Goal: Task Accomplishment & Management: Manage account settings

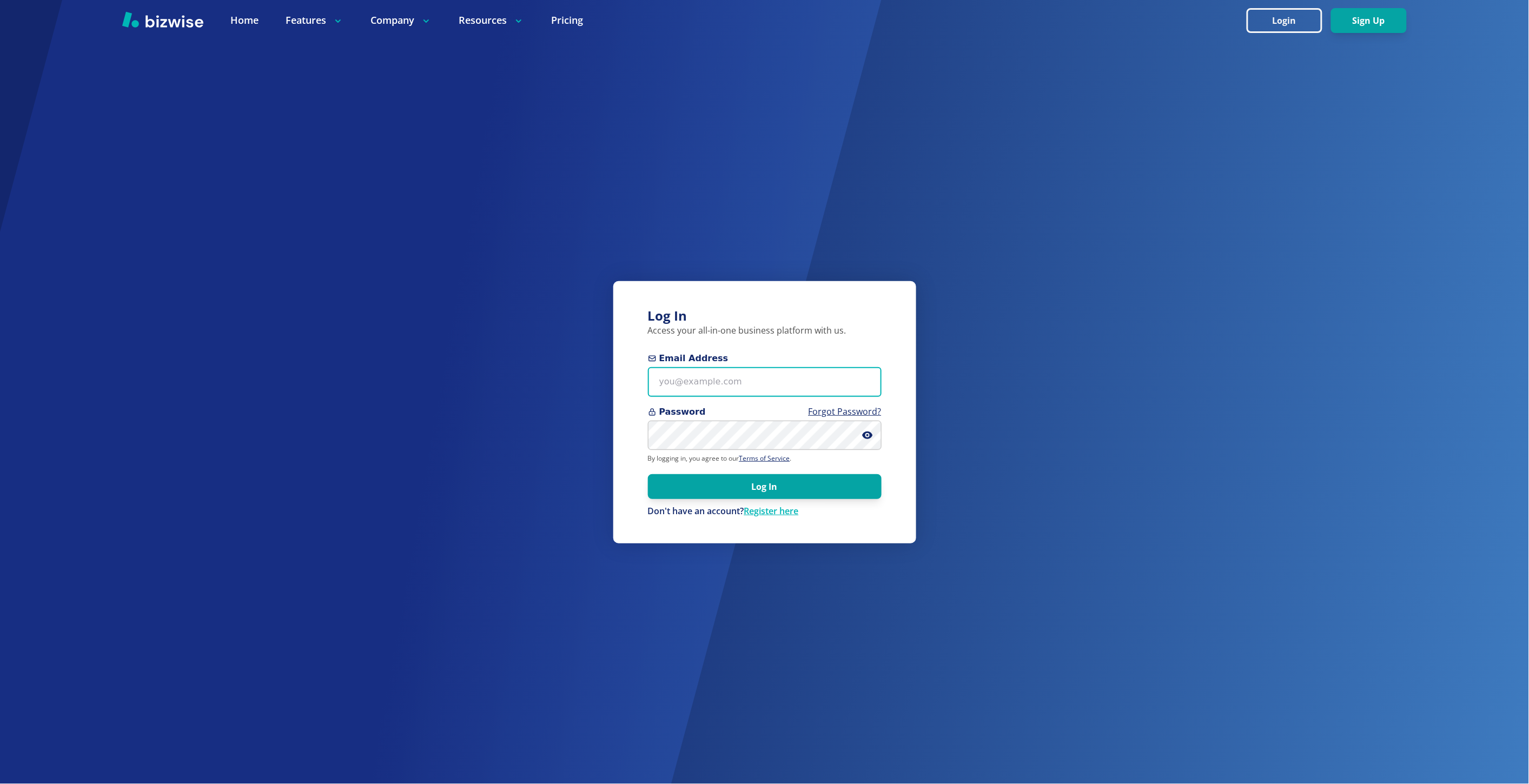
type input "marie@bizwise.com"
click at [780, 494] on button "Log In" at bounding box center [765, 486] width 233 height 25
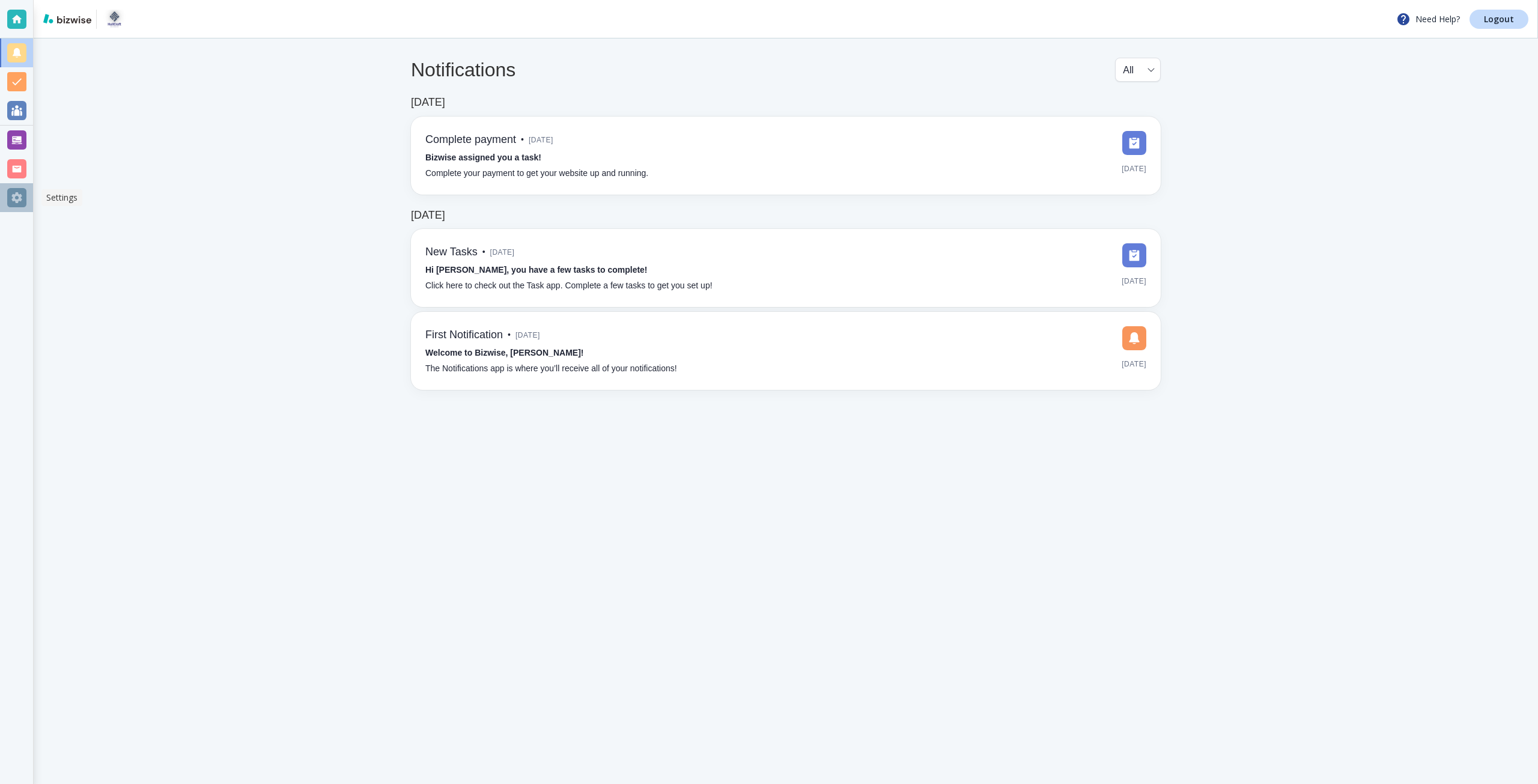
click at [27, 200] on div at bounding box center [17, 197] width 33 height 29
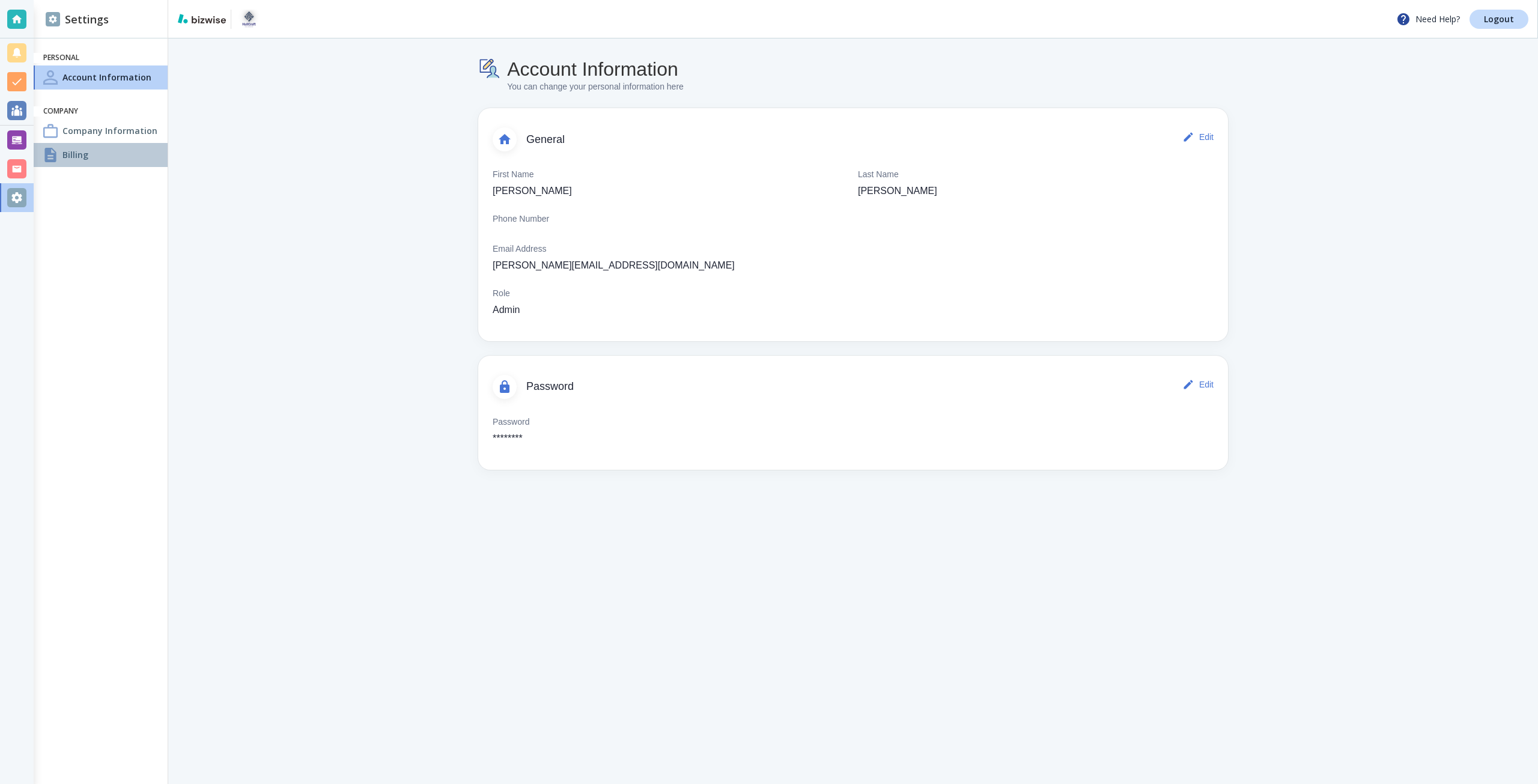
click at [129, 144] on div "Billing" at bounding box center [101, 154] width 134 height 24
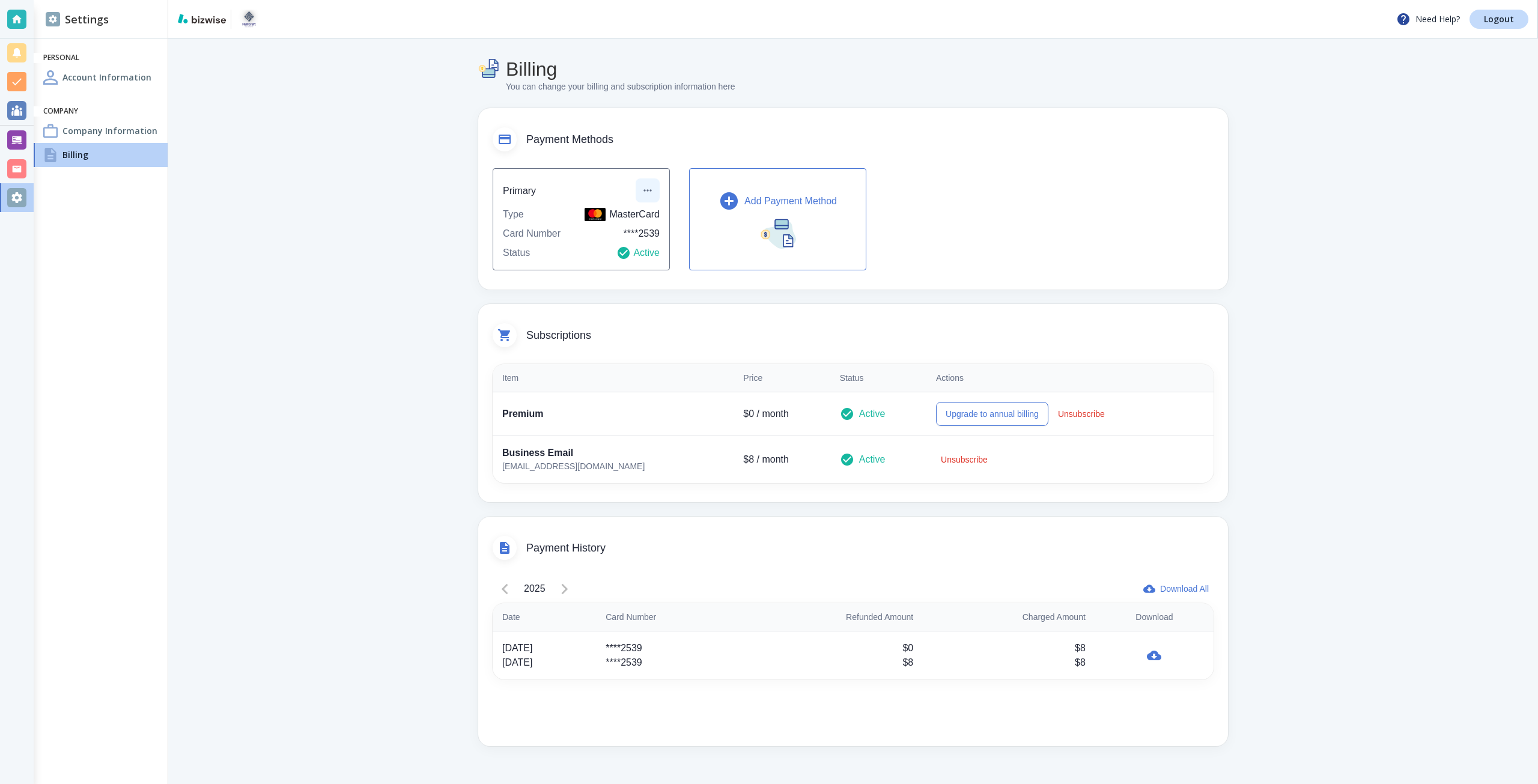
click at [641, 193] on button "button" at bounding box center [647, 190] width 24 height 24
click at [662, 209] on li "Edit payment method" at bounding box center [692, 217] width 101 height 19
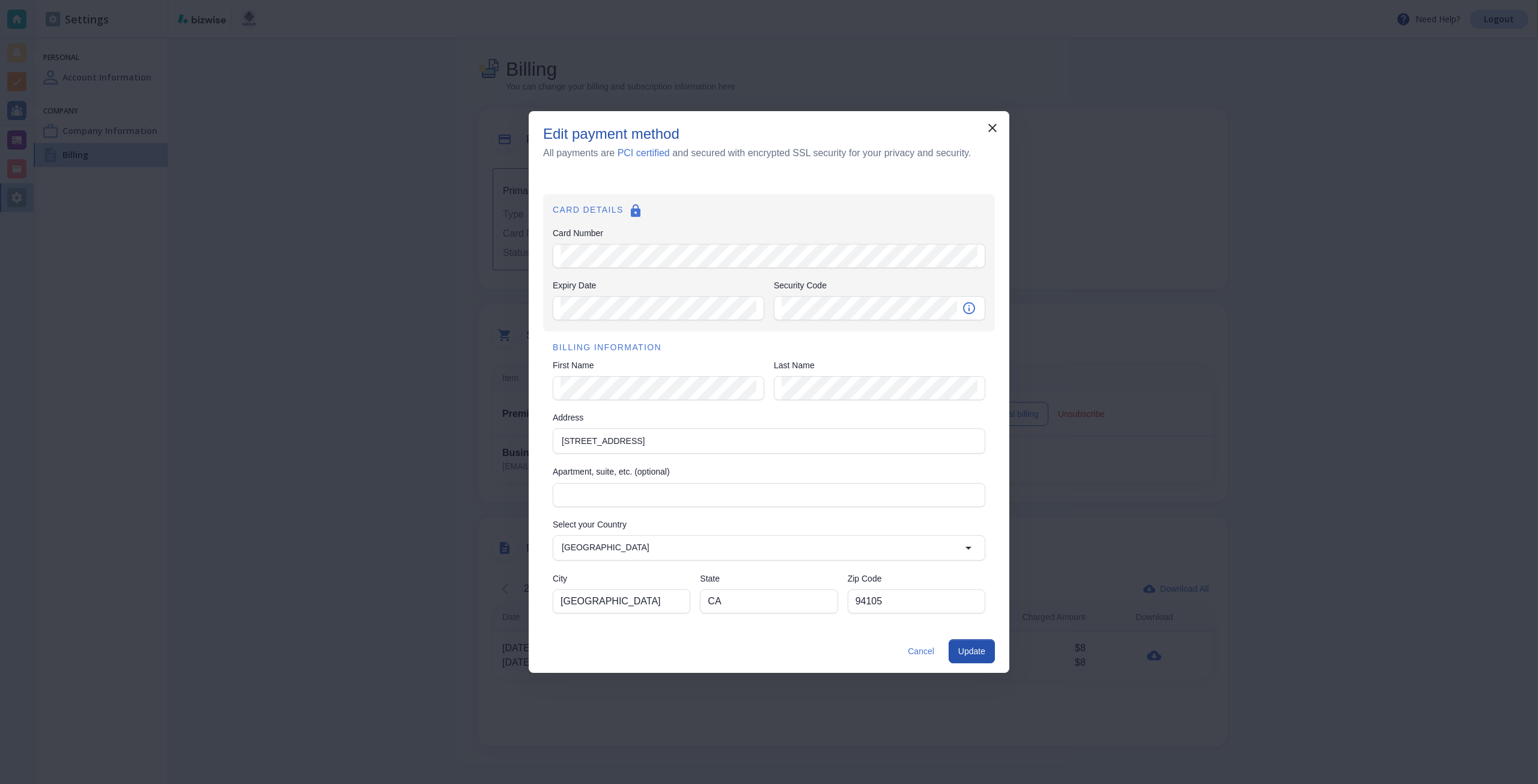
click at [456, 589] on div "Edit payment method All payments are PCI certified and secured with encrypted S…" at bounding box center [769, 392] width 1538 height 784
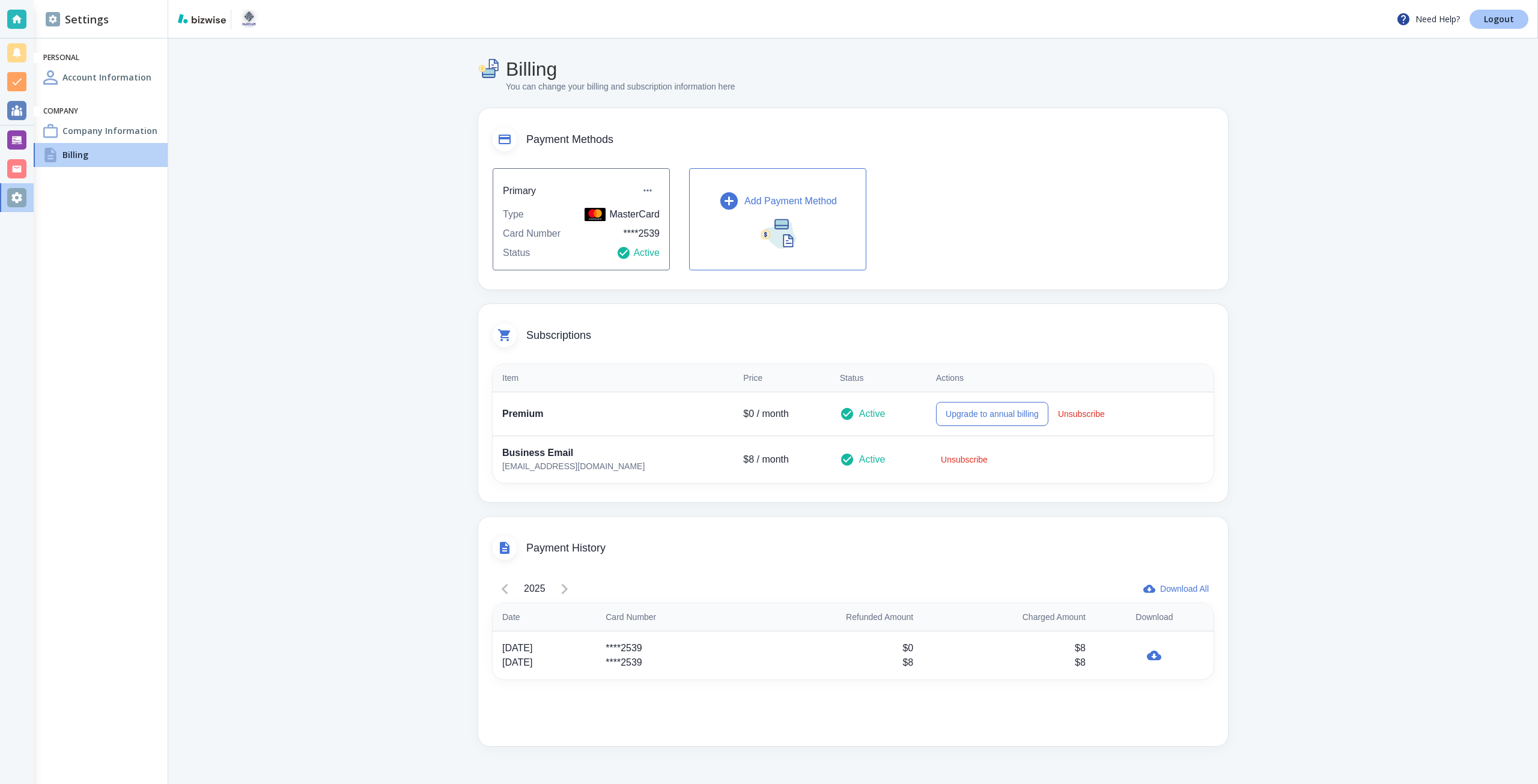
click at [1477, 12] on link "Logout" at bounding box center [1498, 19] width 59 height 19
